Goal: Information Seeking & Learning: Learn about a topic

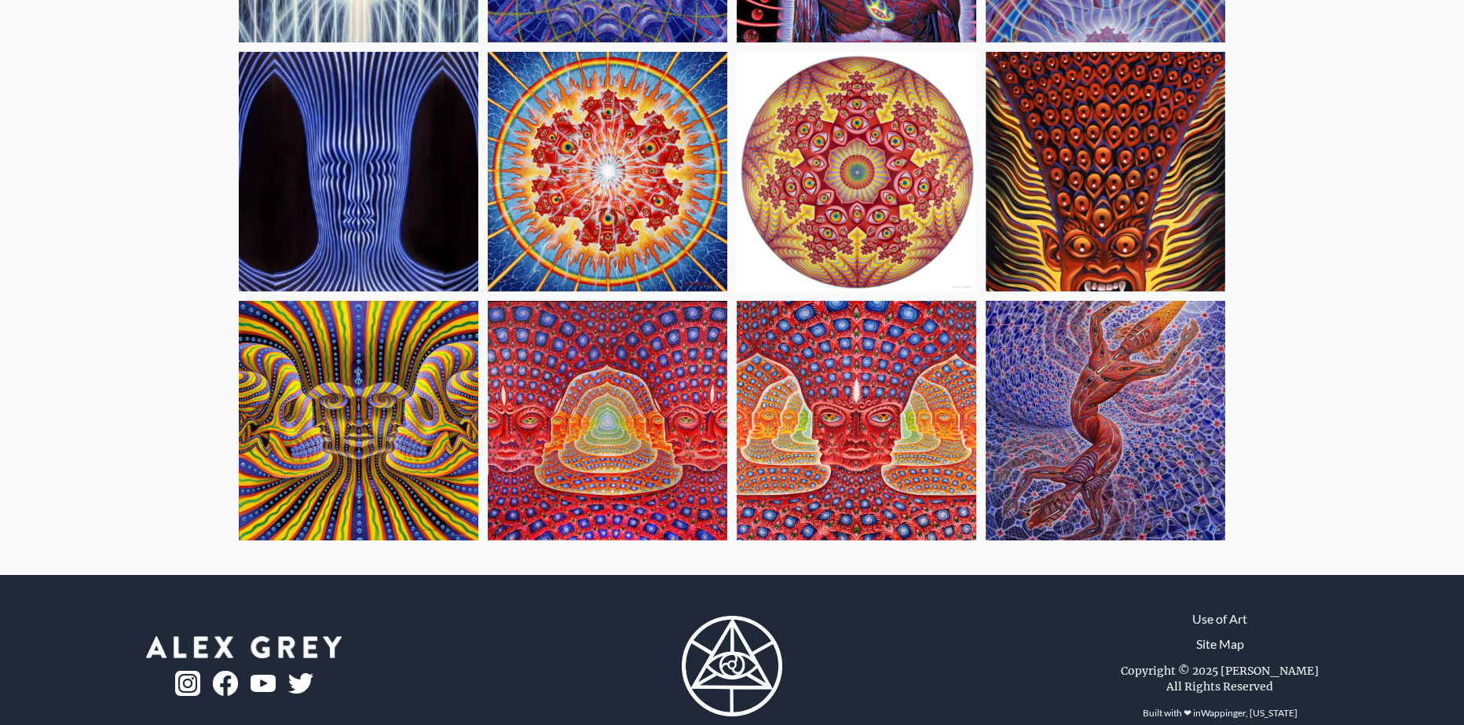
scroll to position [628, 0]
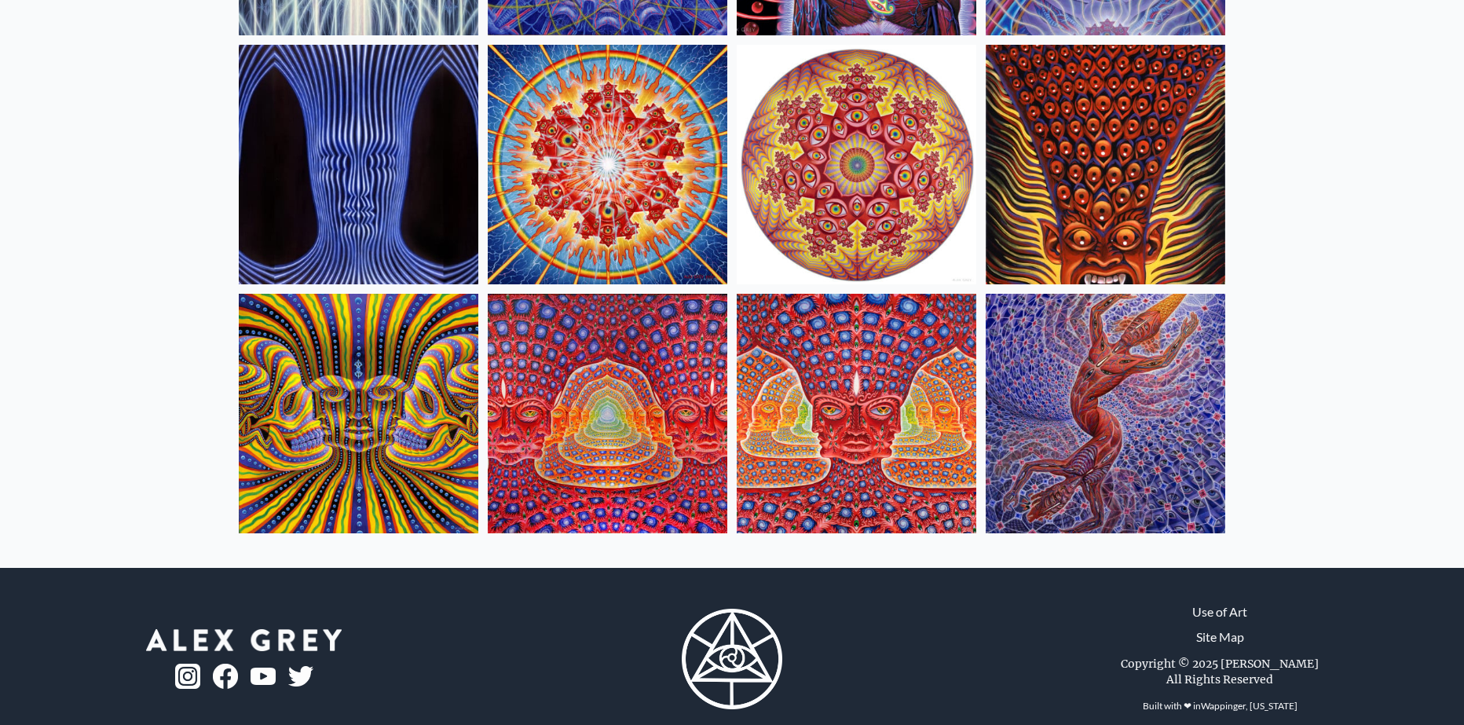
click at [1155, 403] on img at bounding box center [1106, 414] width 240 height 240
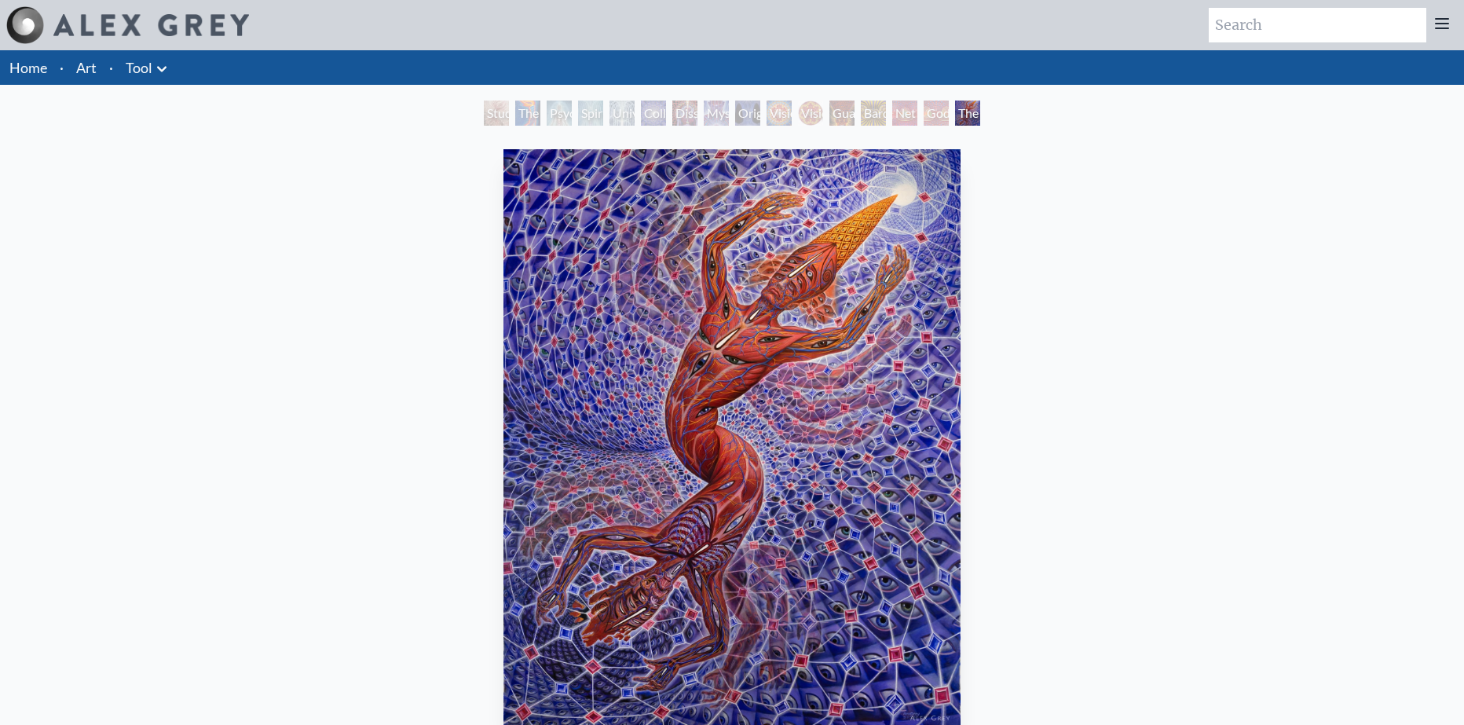
click at [928, 120] on div "Godself" at bounding box center [936, 113] width 25 height 25
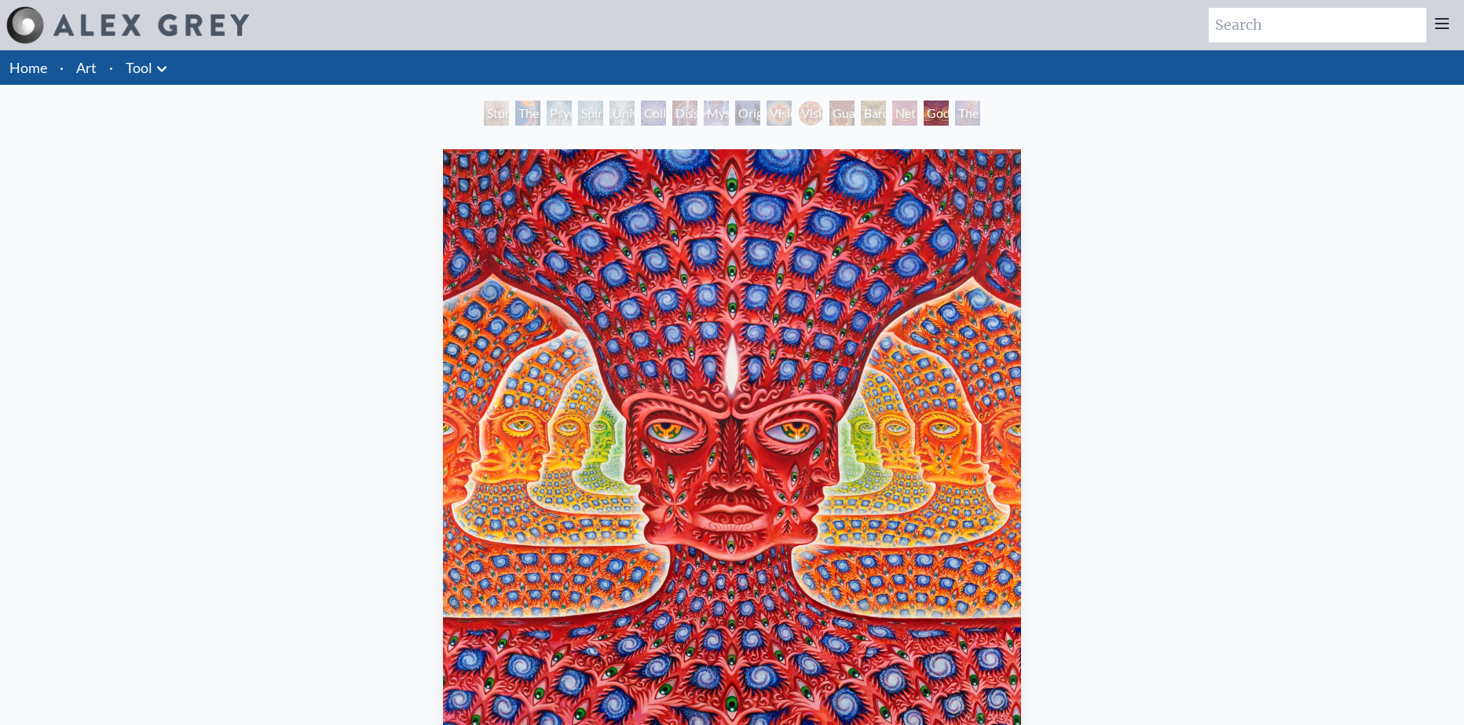
click at [899, 115] on div "Net of Being" at bounding box center [904, 113] width 25 height 25
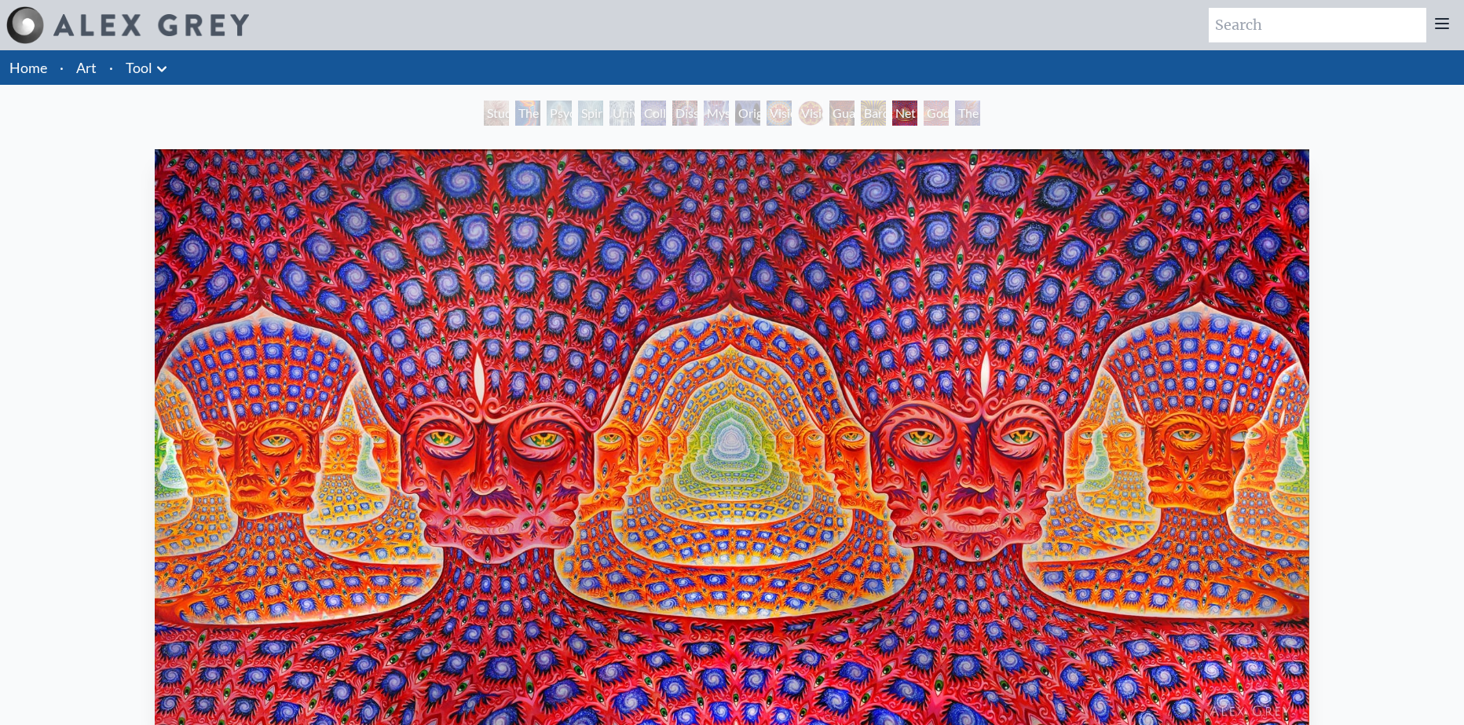
click at [865, 125] on div "Bardo Being" at bounding box center [873, 113] width 25 height 25
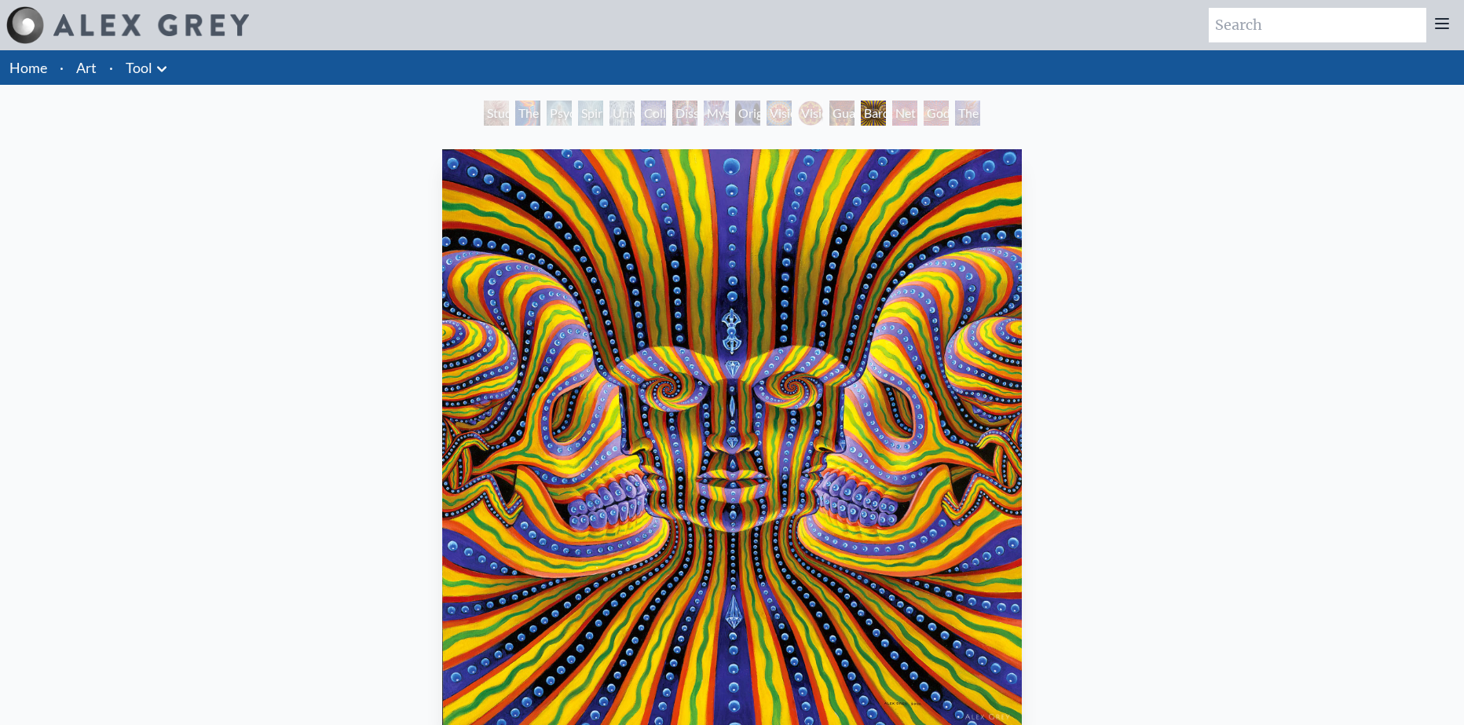
click at [814, 117] on div "Vision Crystal Tondo" at bounding box center [810, 113] width 25 height 25
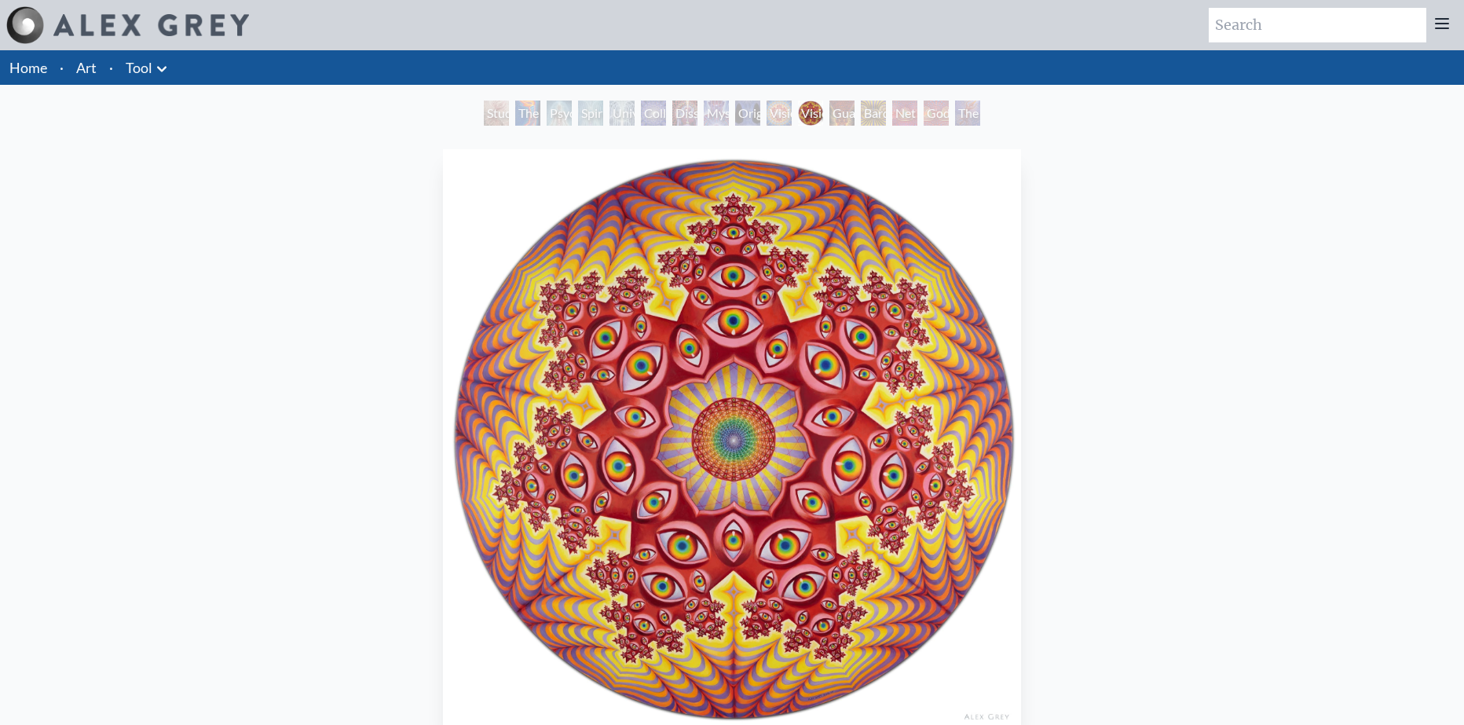
click at [735, 108] on div "Original Face" at bounding box center [747, 113] width 25 height 25
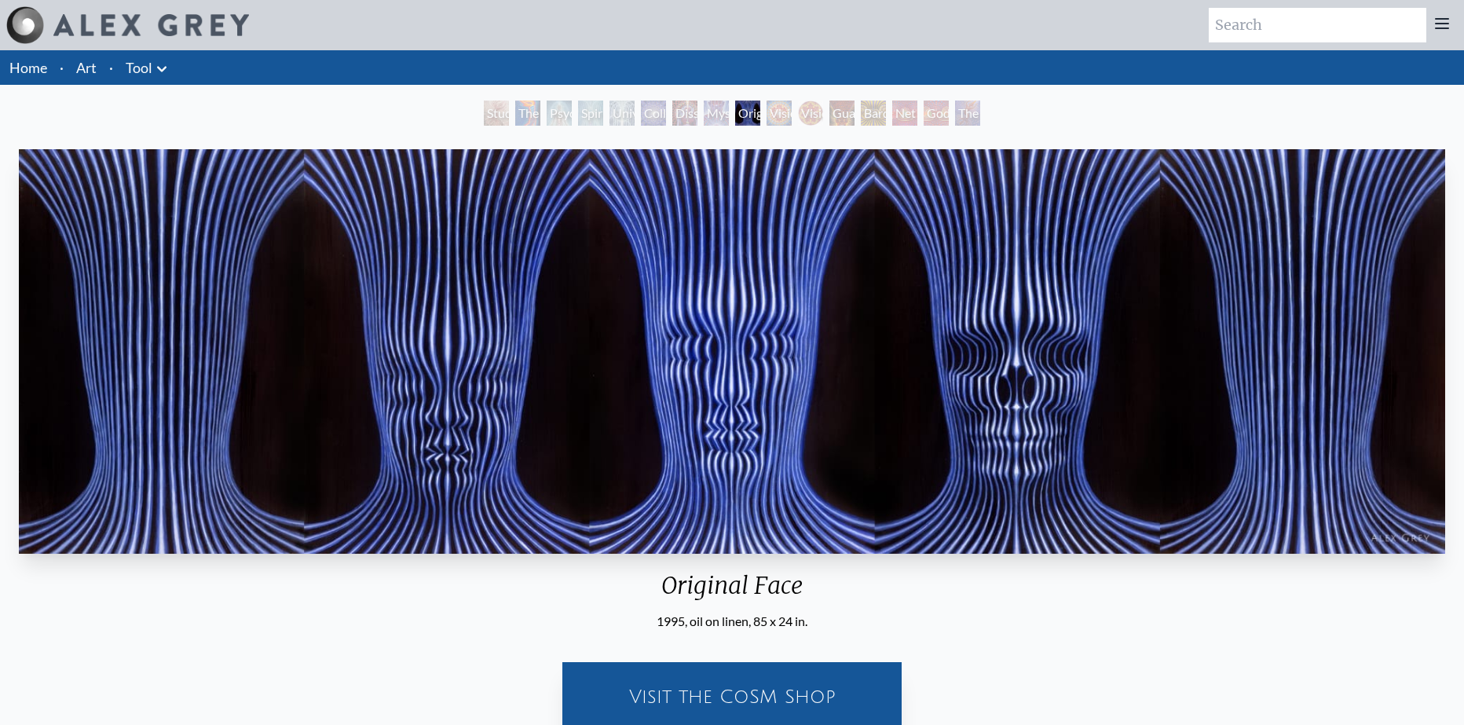
click at [778, 112] on div "Vision Crystal" at bounding box center [779, 113] width 25 height 25
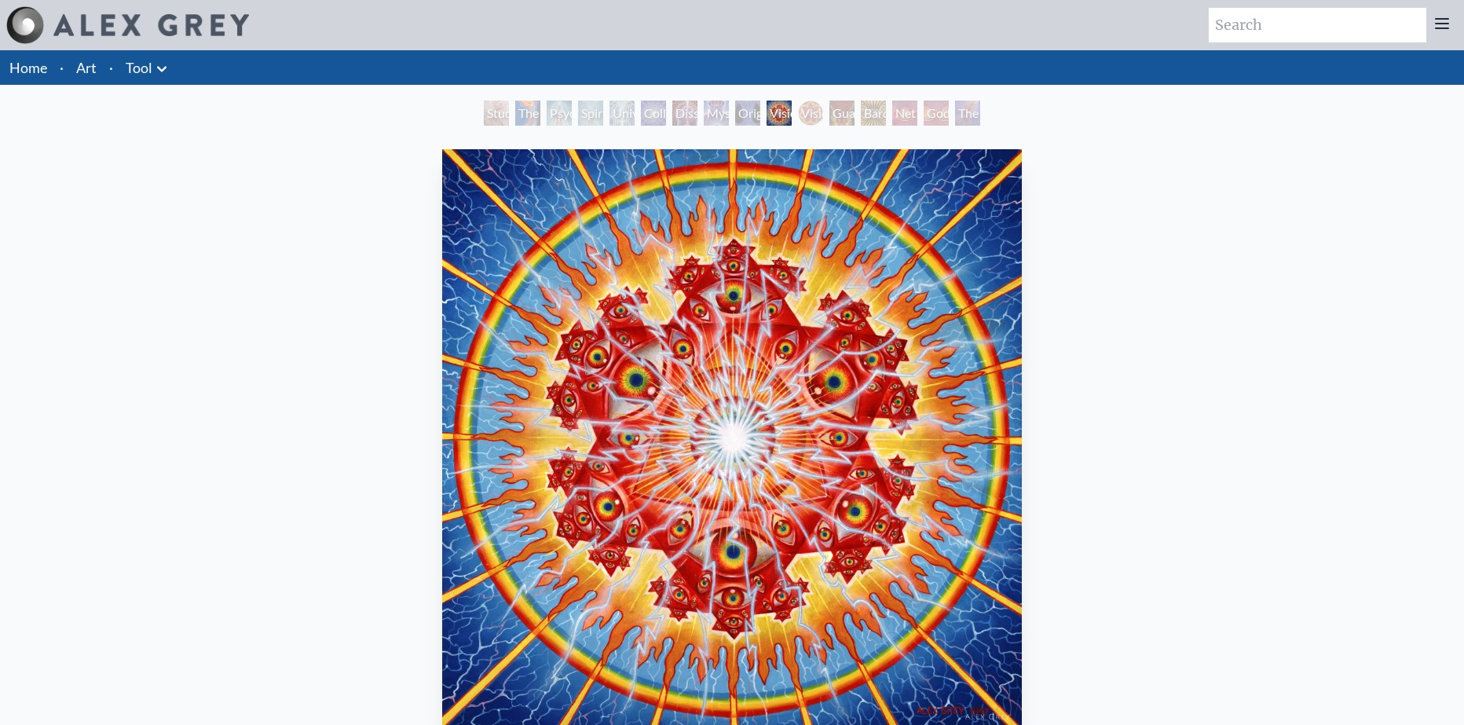
click at [672, 115] on div "Dissectional Art for Tool's Lateralus CD" at bounding box center [684, 113] width 25 height 25
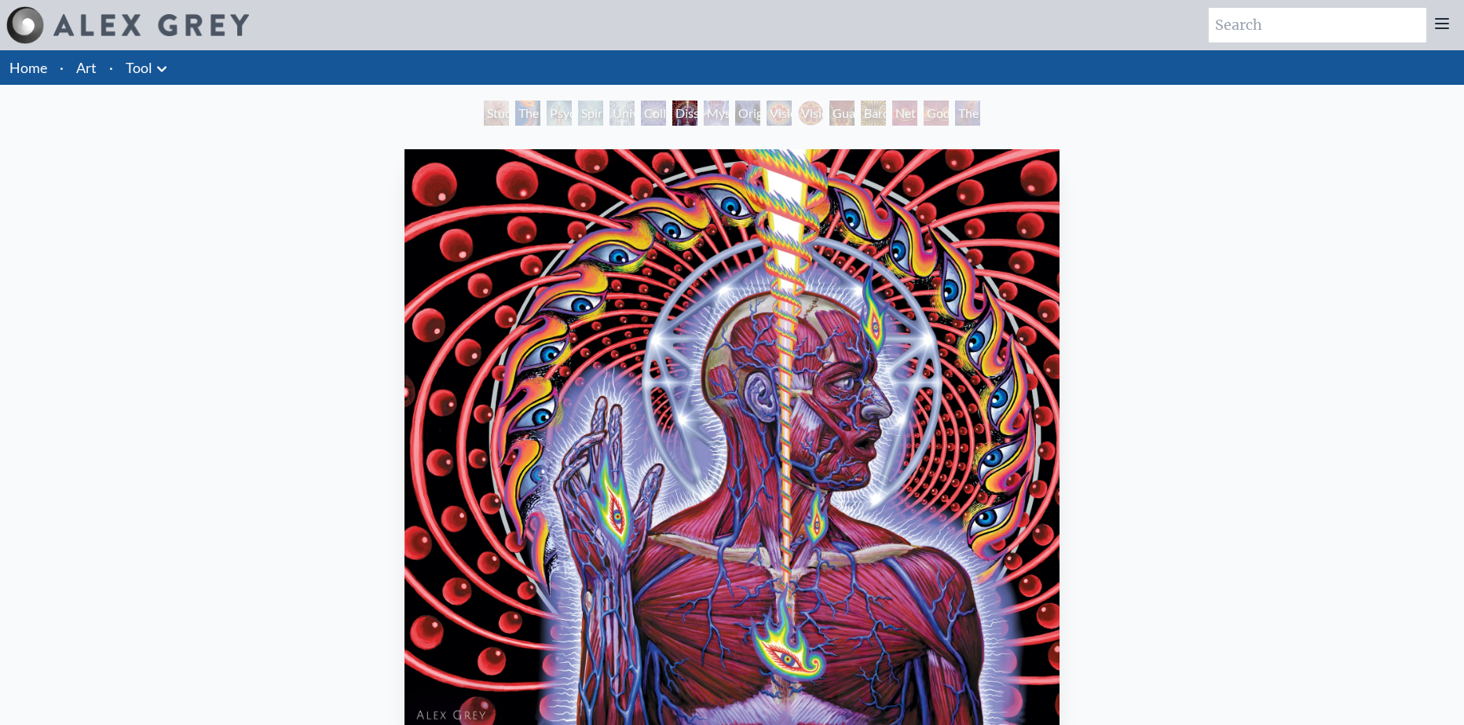
click at [558, 109] on div "Psychic Energy System" at bounding box center [559, 113] width 25 height 25
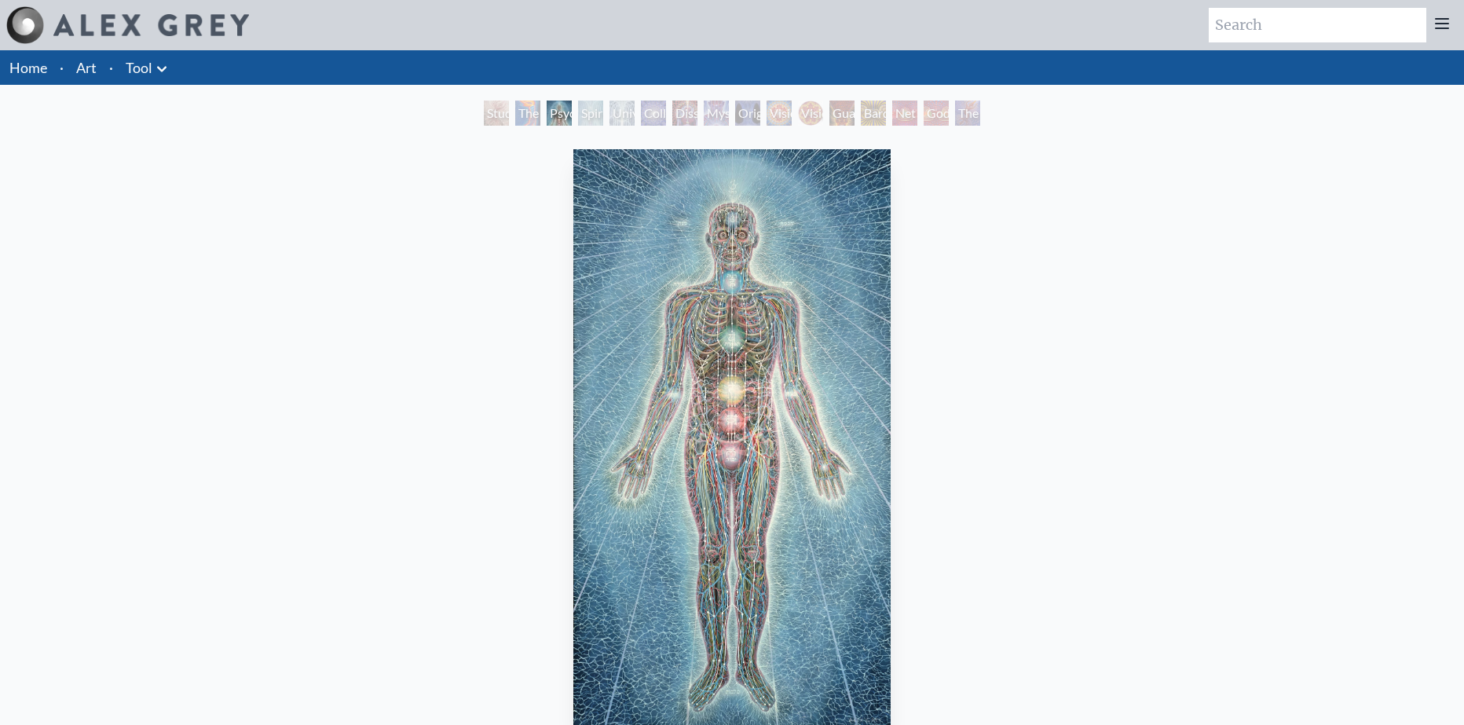
click at [581, 104] on div "Spiritual Energy System" at bounding box center [590, 113] width 25 height 25
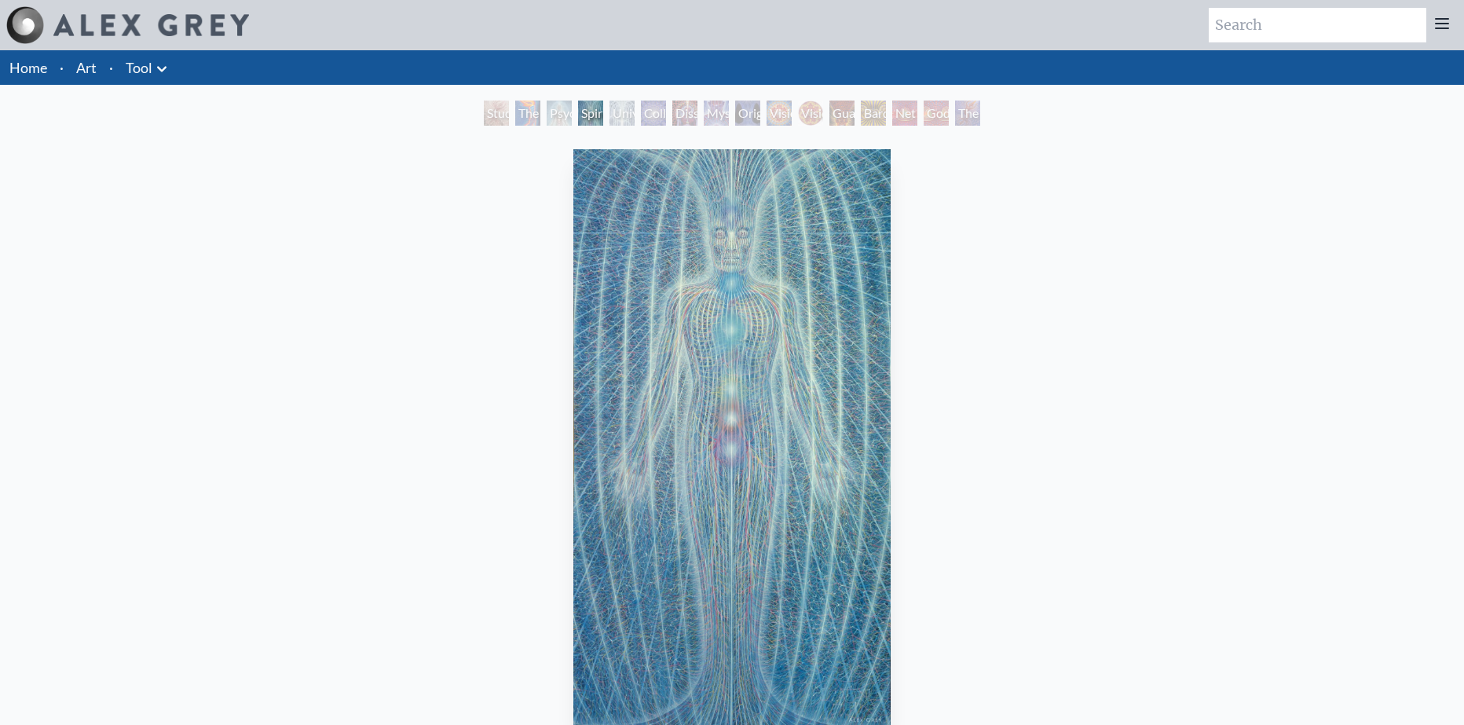
click at [505, 109] on div "Study for the Great Turn" at bounding box center [496, 113] width 25 height 25
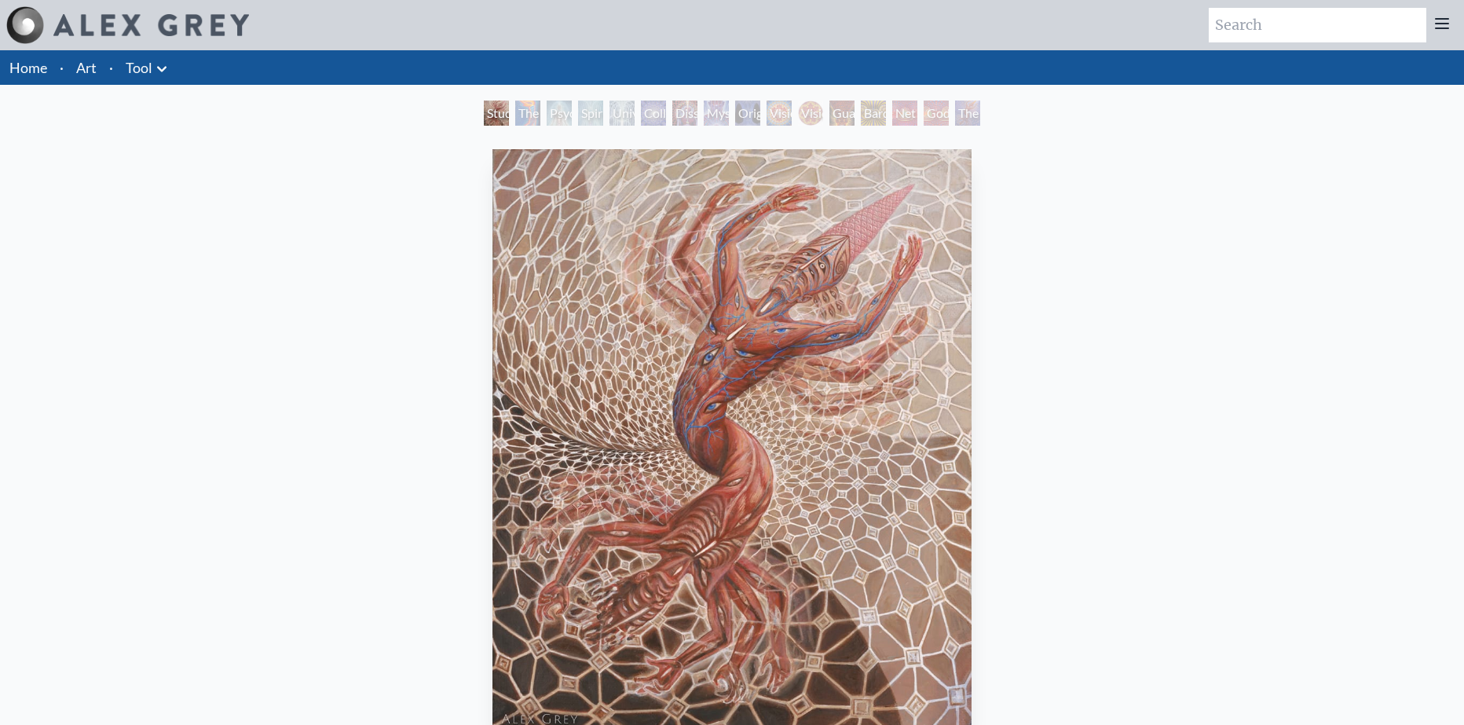
click at [517, 108] on div "The Torch" at bounding box center [527, 113] width 25 height 25
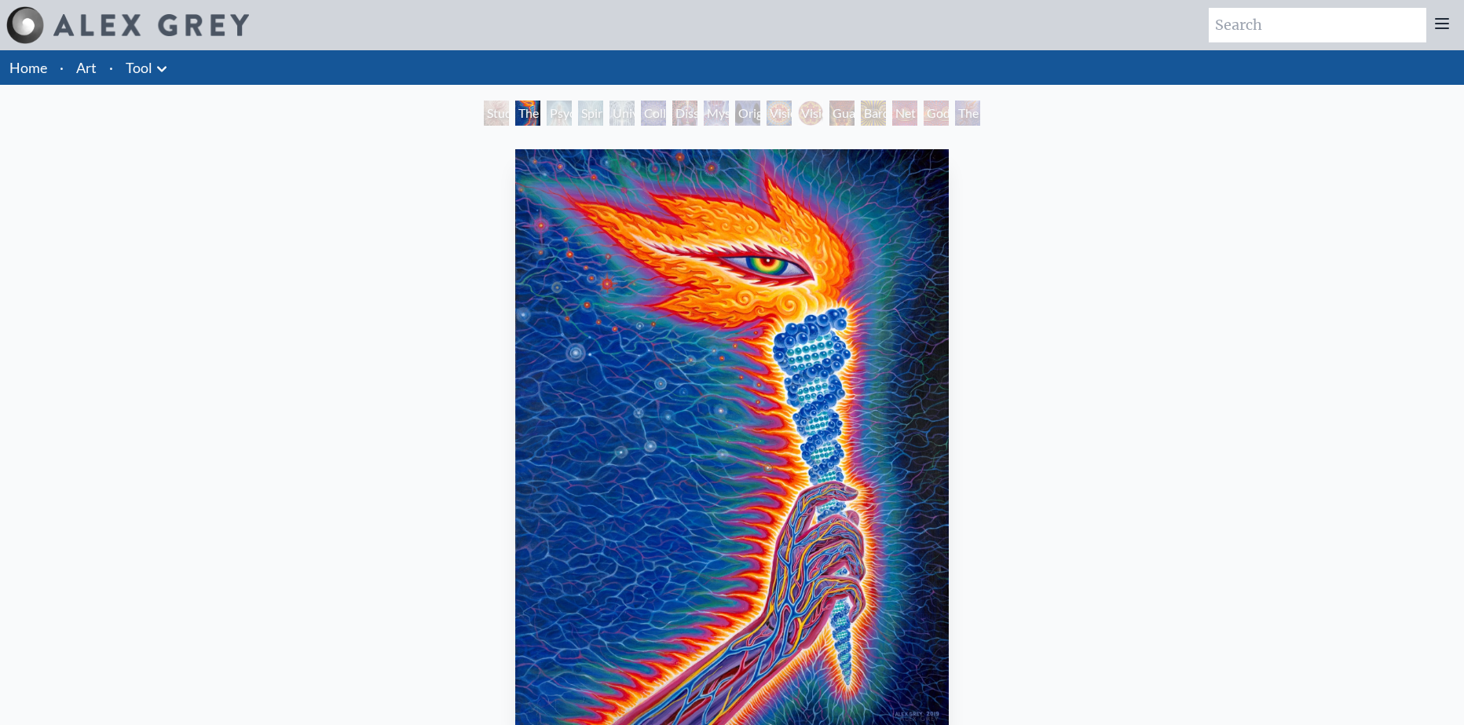
click at [555, 114] on div "Psychic Energy System" at bounding box center [559, 113] width 25 height 25
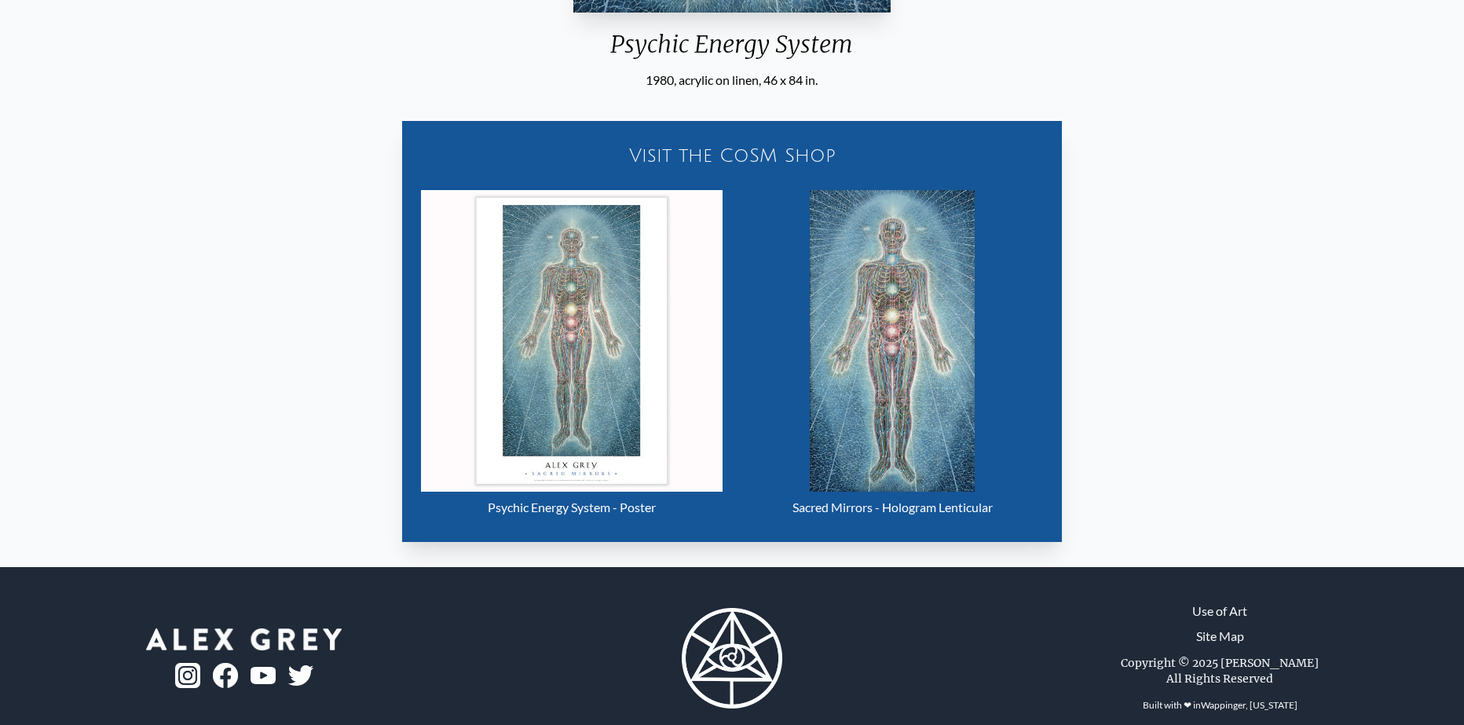
scroll to position [741, 0]
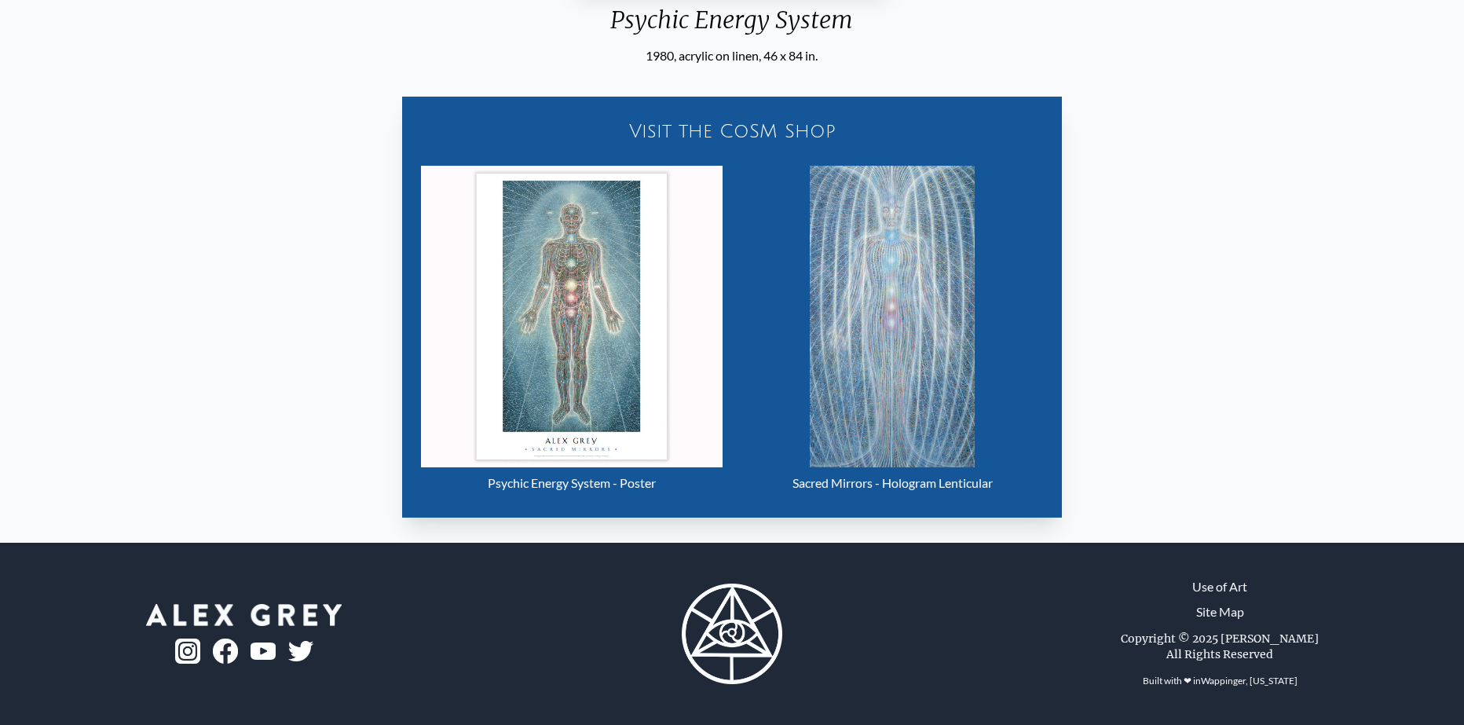
click at [612, 312] on img "3 / 16" at bounding box center [572, 317] width 302 height 302
